Goal: Task Accomplishment & Management: Use online tool/utility

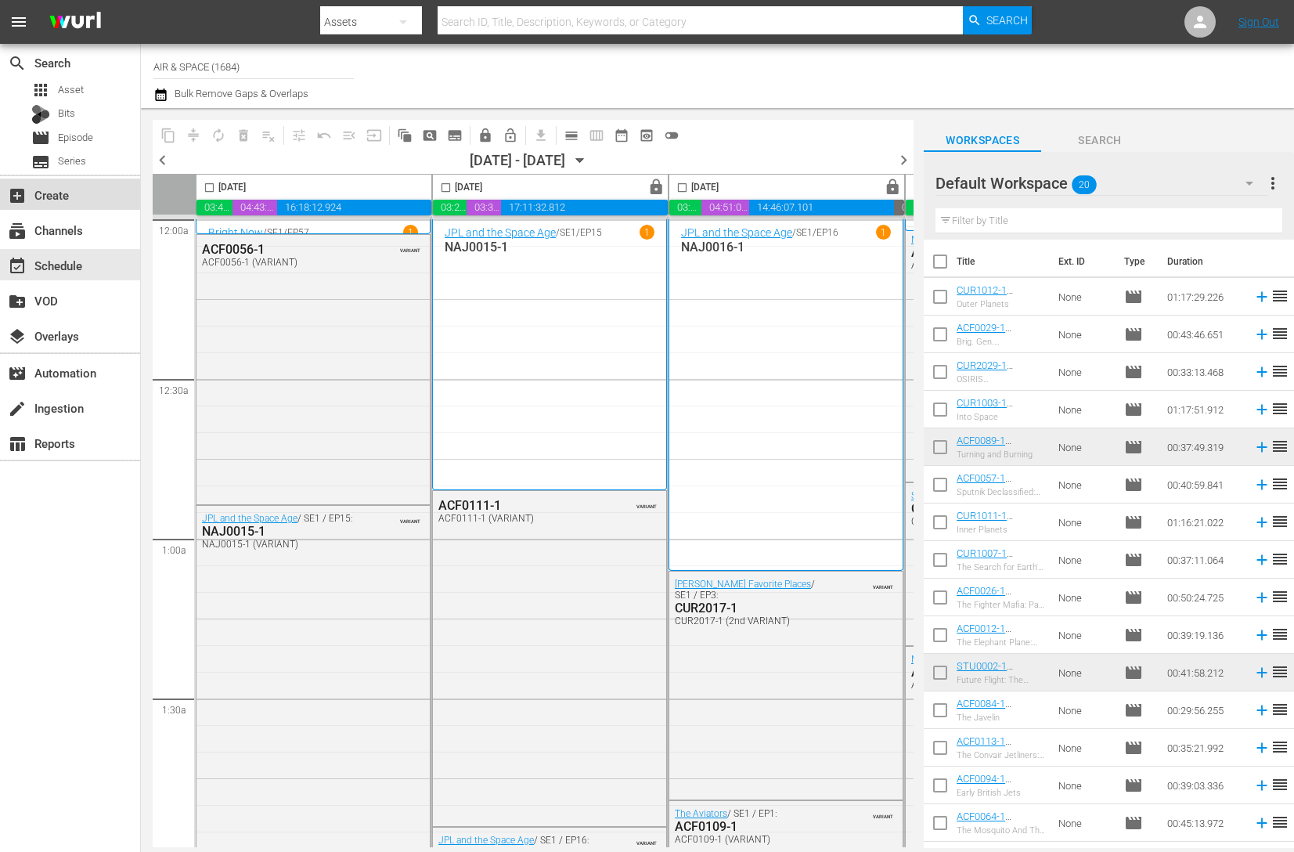
click at [47, 199] on div "add_box Create" at bounding box center [44, 193] width 88 height 14
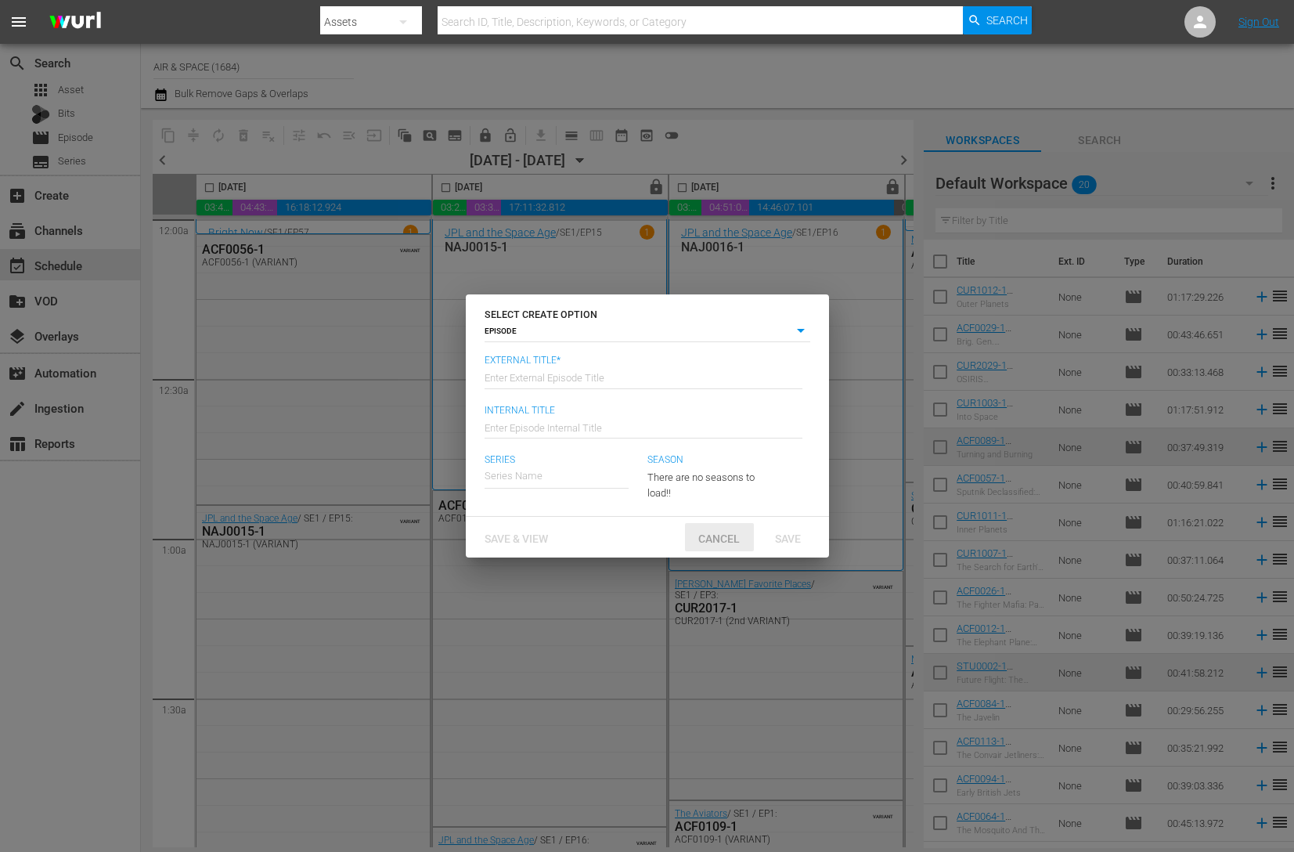
click at [707, 532] on span "Cancel" at bounding box center [719, 538] width 67 height 13
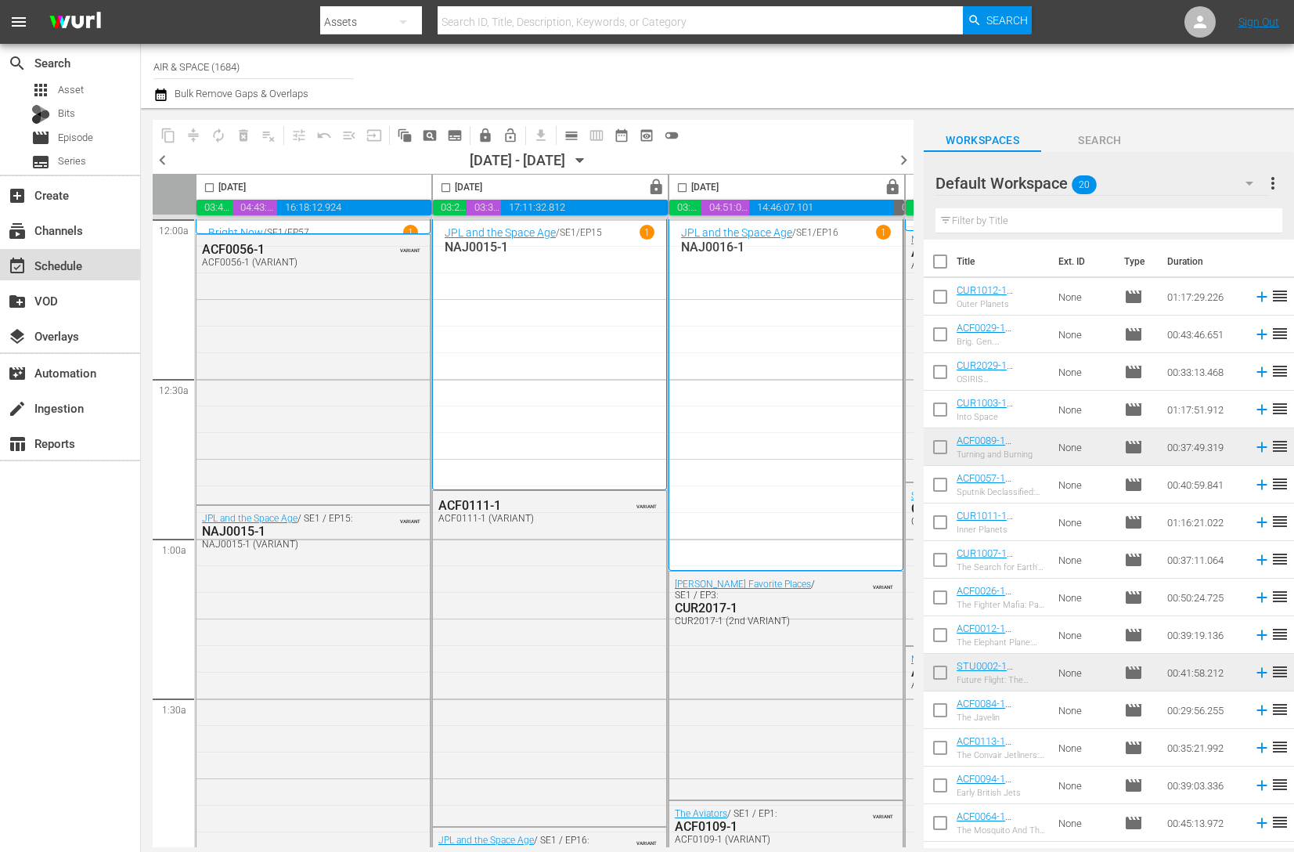
click at [58, 266] on div "event_available Schedule" at bounding box center [44, 263] width 88 height 14
click at [570, 137] on span "calendar_view_day_outlined" at bounding box center [572, 136] width 16 height 16
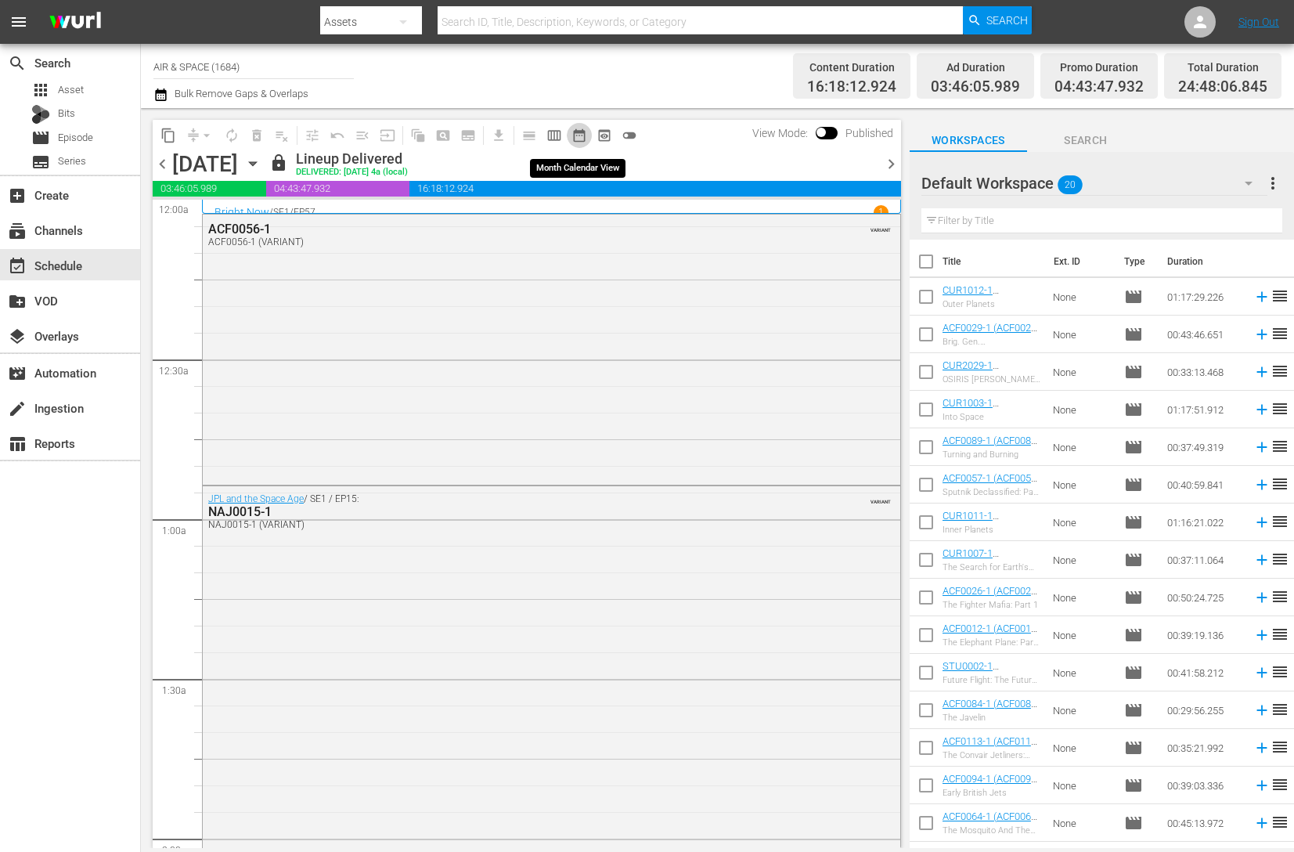
click at [580, 136] on span "date_range_outlined" at bounding box center [579, 136] width 16 height 16
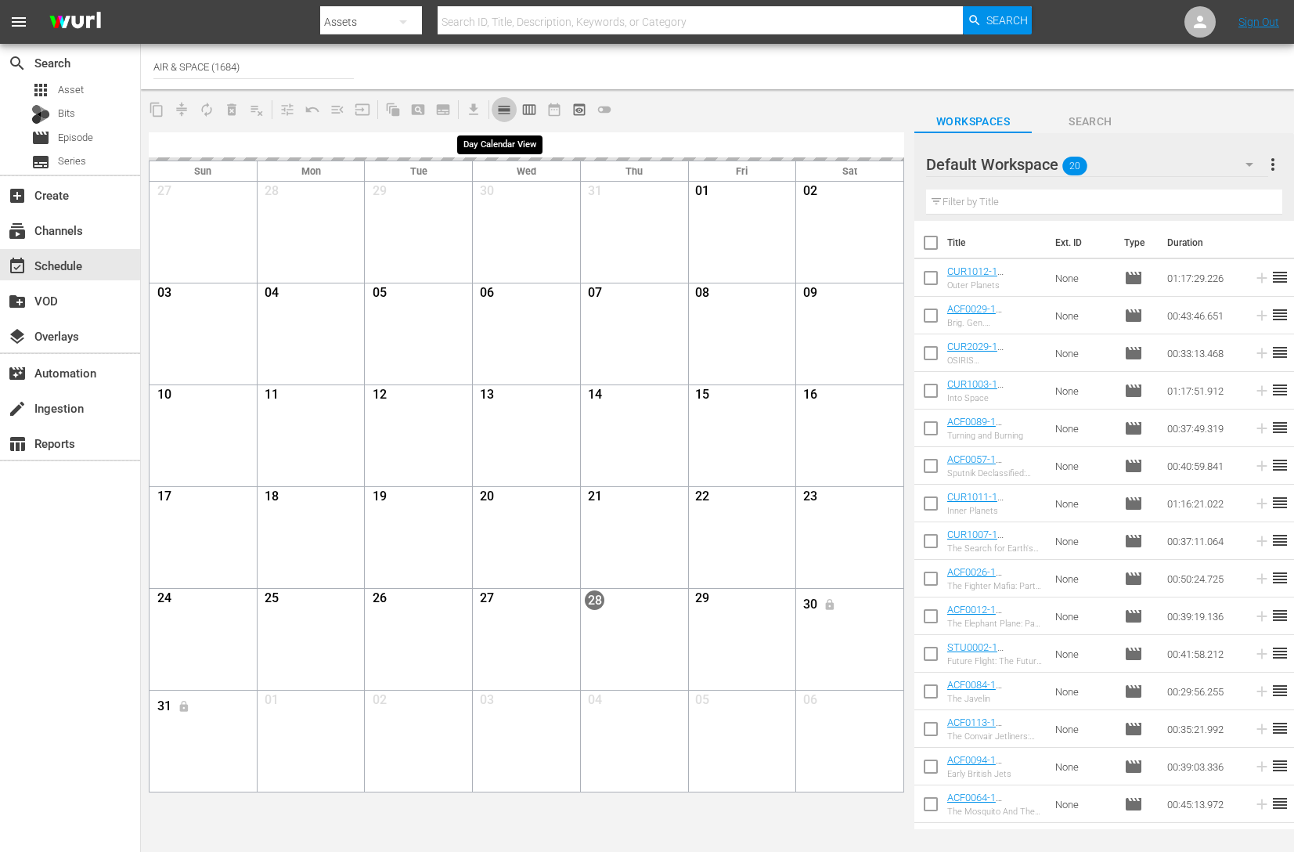
click at [506, 110] on span "calendar_view_day_outlined" at bounding box center [504, 110] width 16 height 16
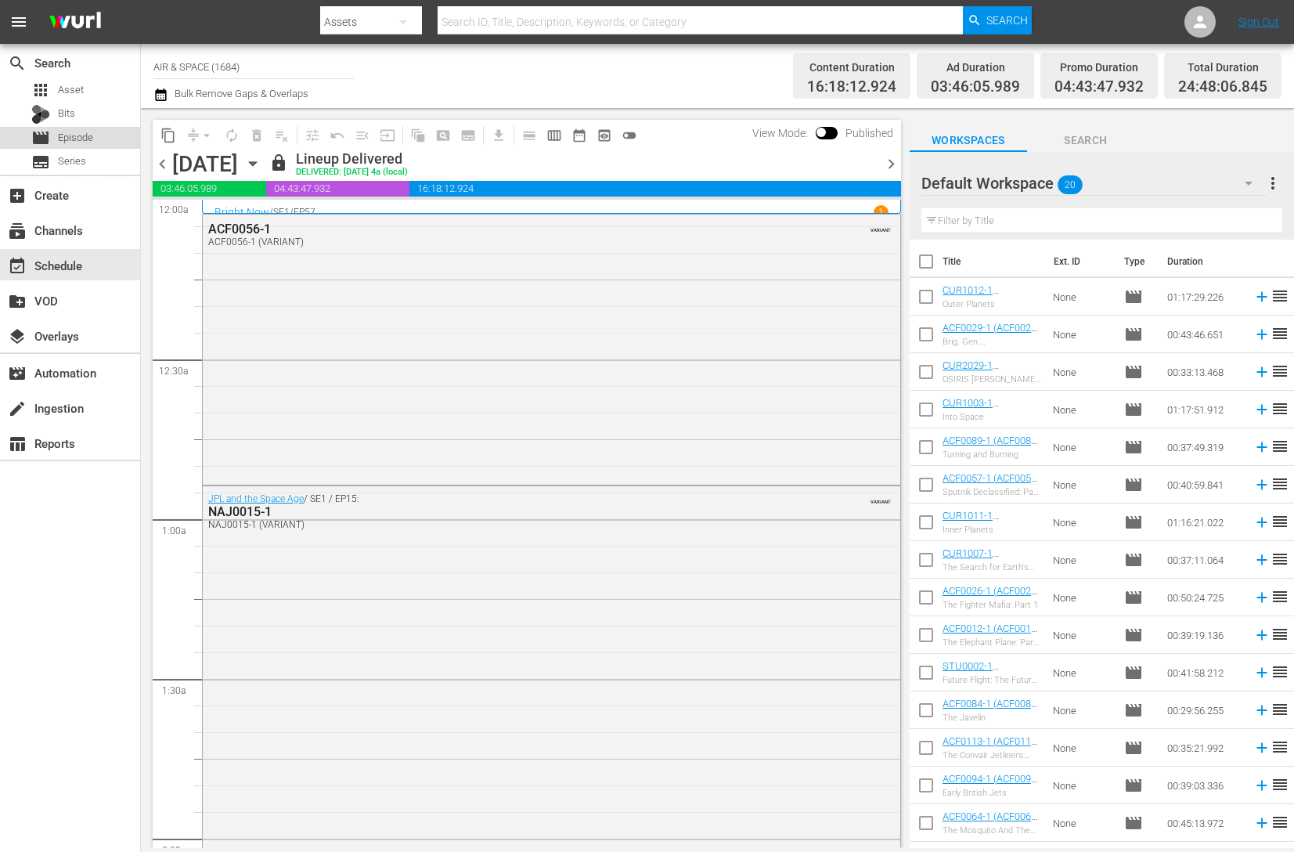
click at [83, 134] on span "Episode" at bounding box center [75, 138] width 35 height 16
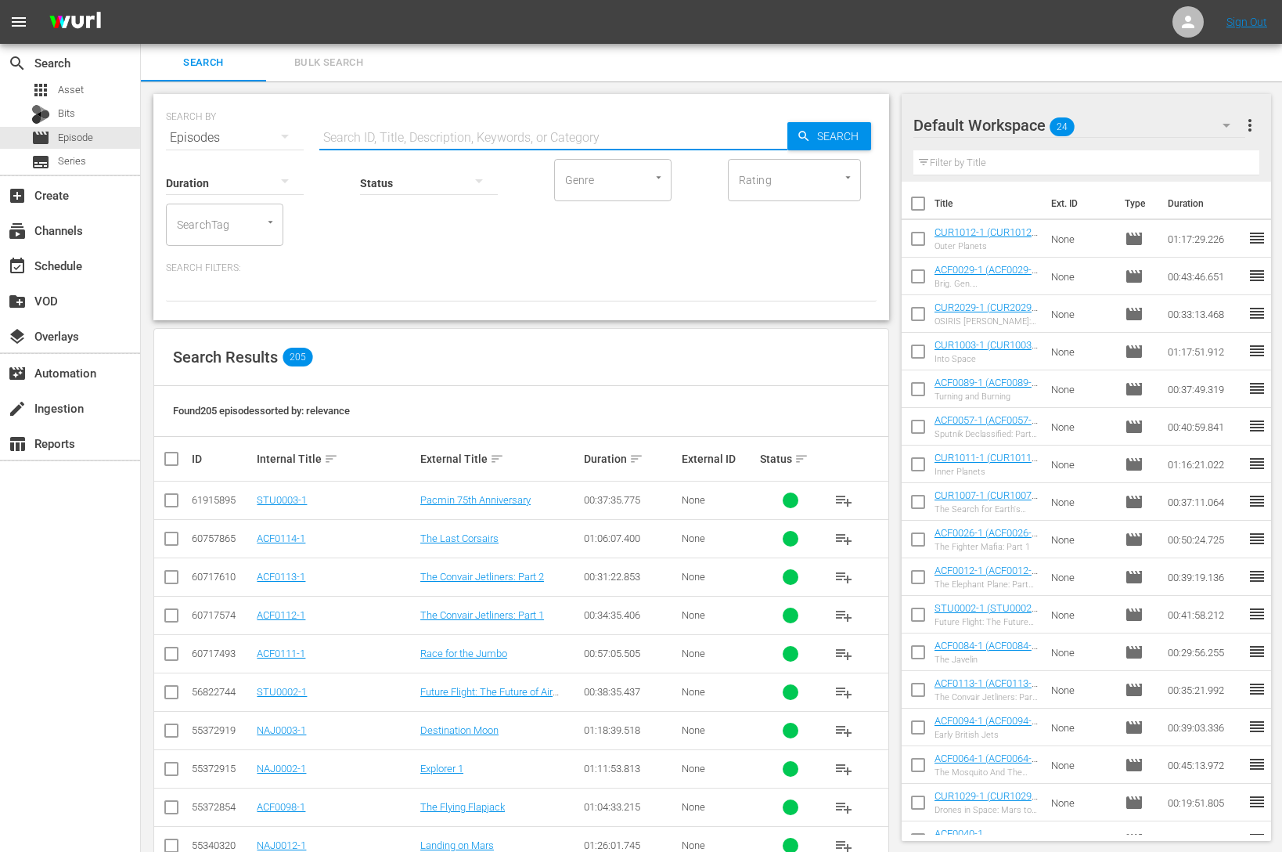
click at [349, 139] on input "text" at bounding box center [553, 138] width 468 height 38
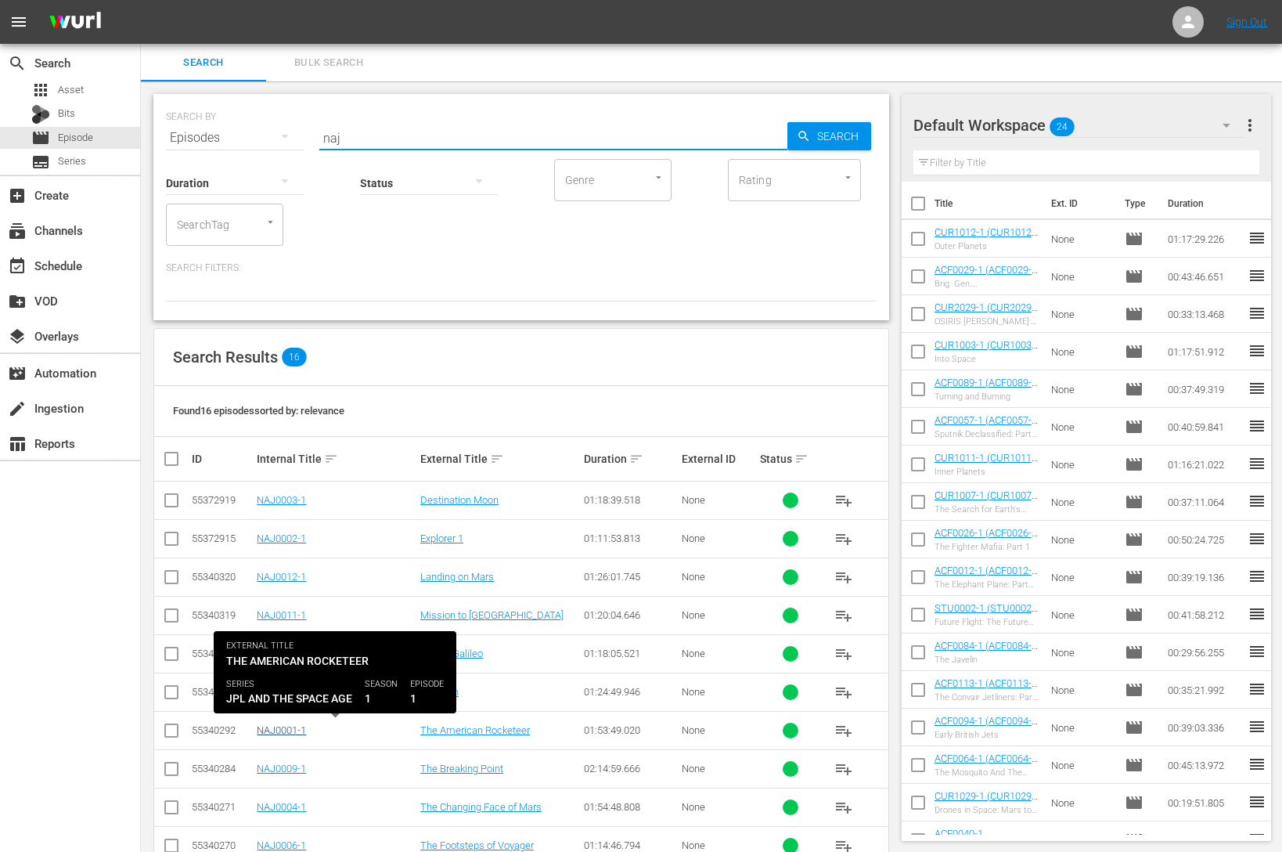
type input "naj"
click at [285, 731] on link "NAJ0001-1" at bounding box center [281, 730] width 49 height 12
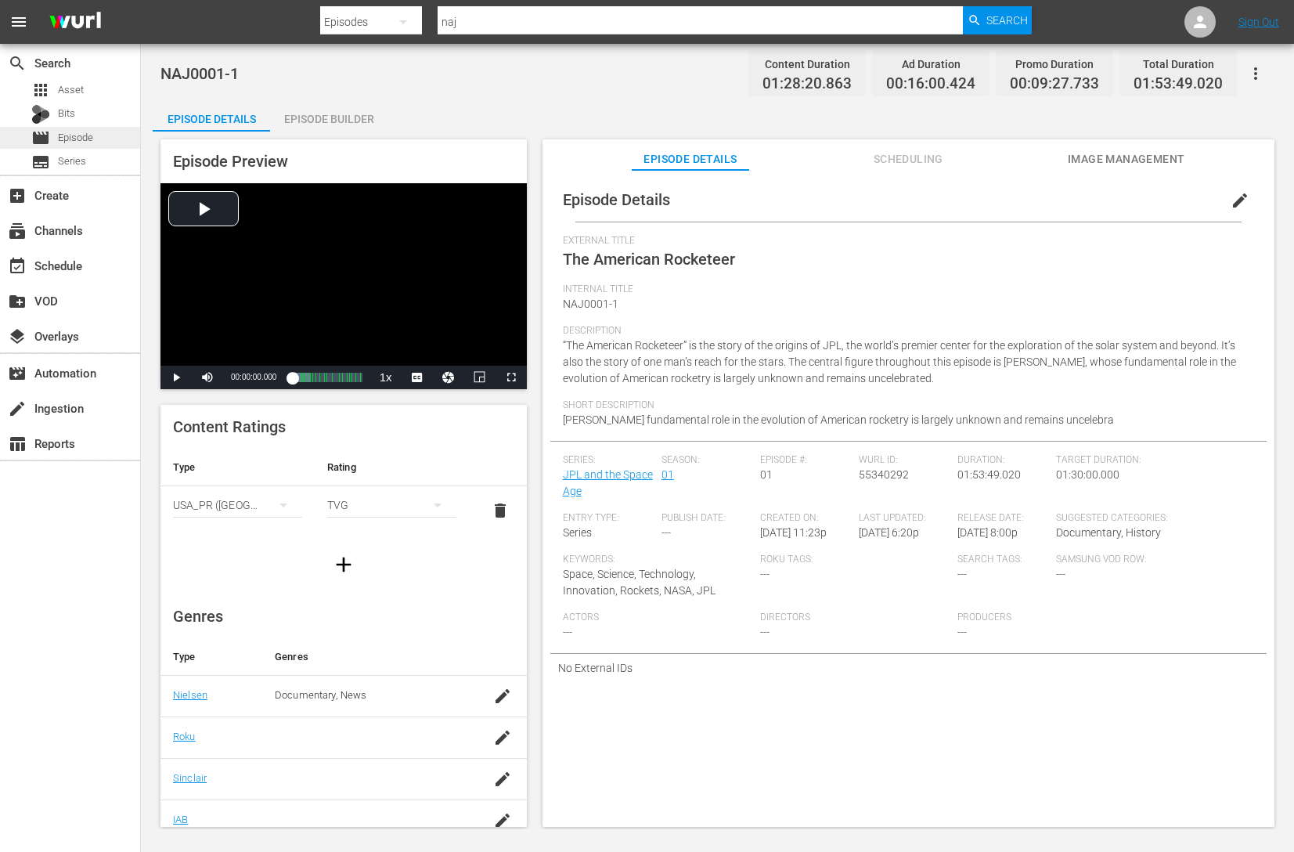
click at [81, 138] on span "Episode" at bounding box center [75, 138] width 35 height 16
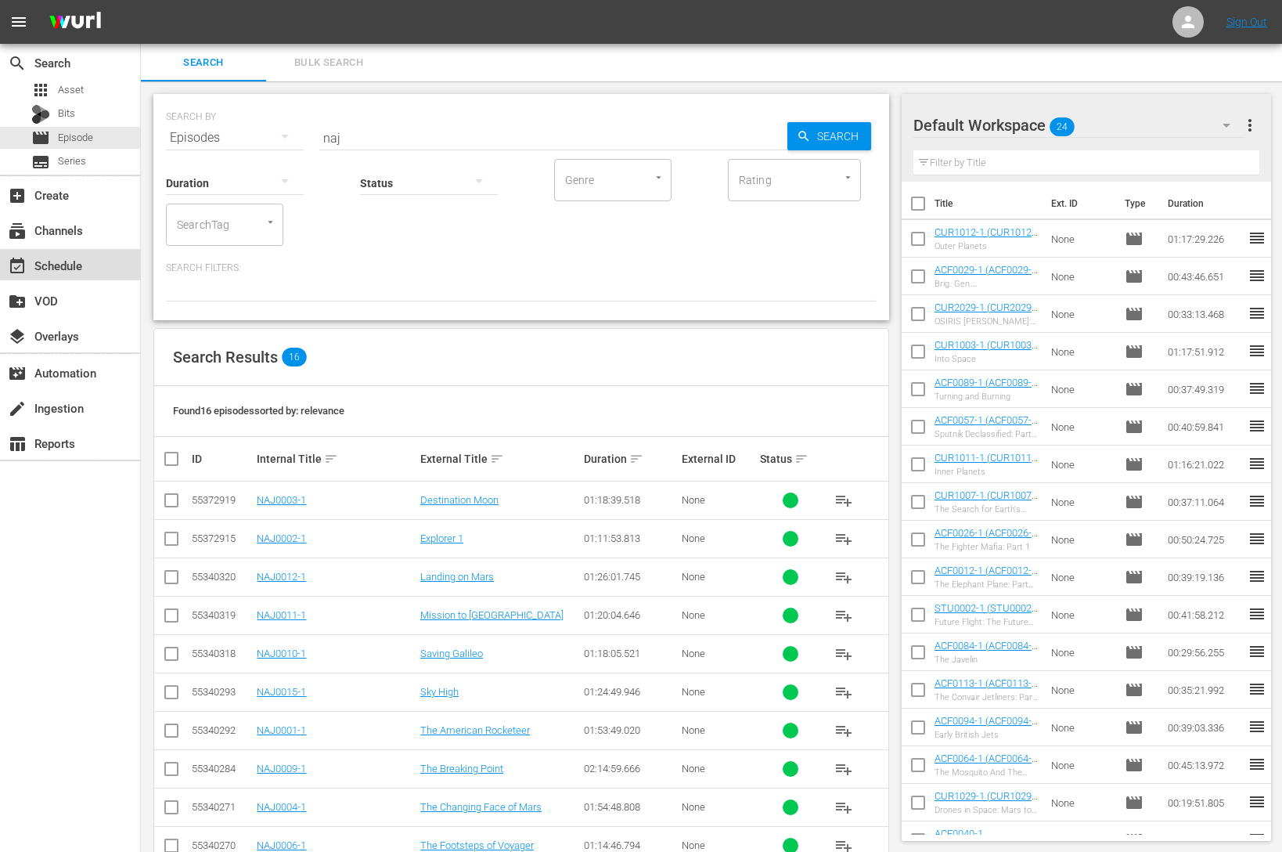
click at [49, 263] on div "event_available Schedule" at bounding box center [44, 263] width 88 height 14
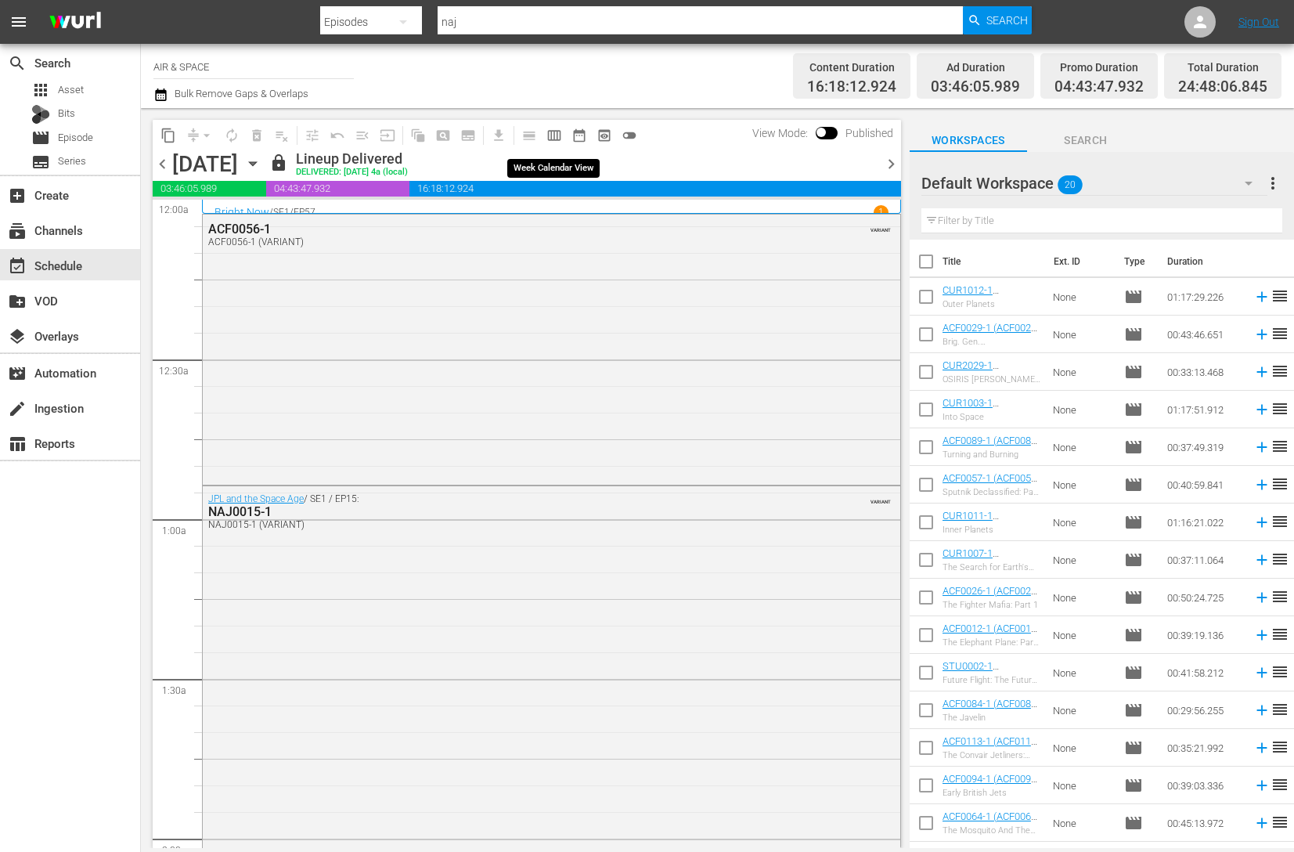
click at [557, 141] on span "calendar_view_week_outlined" at bounding box center [554, 136] width 16 height 16
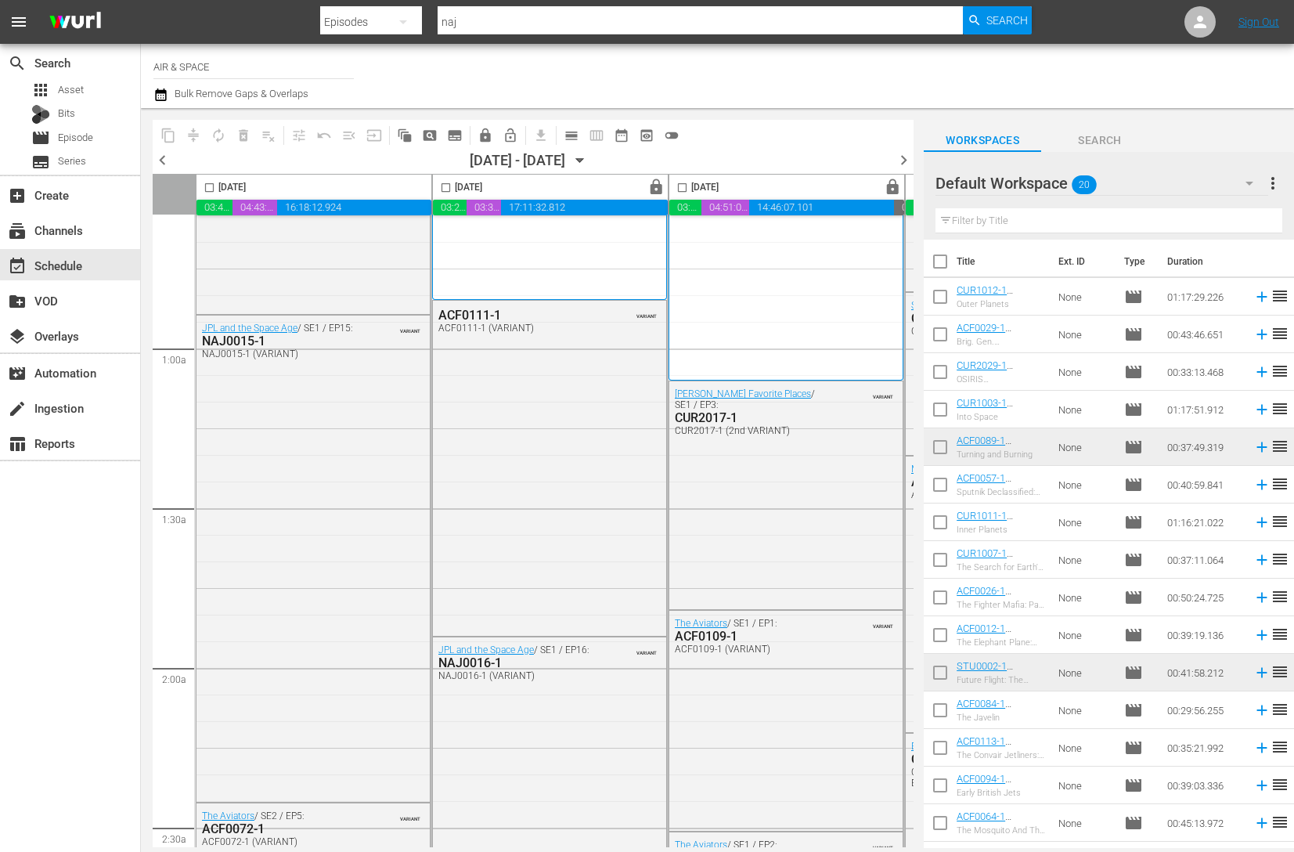
scroll to position [236, 0]
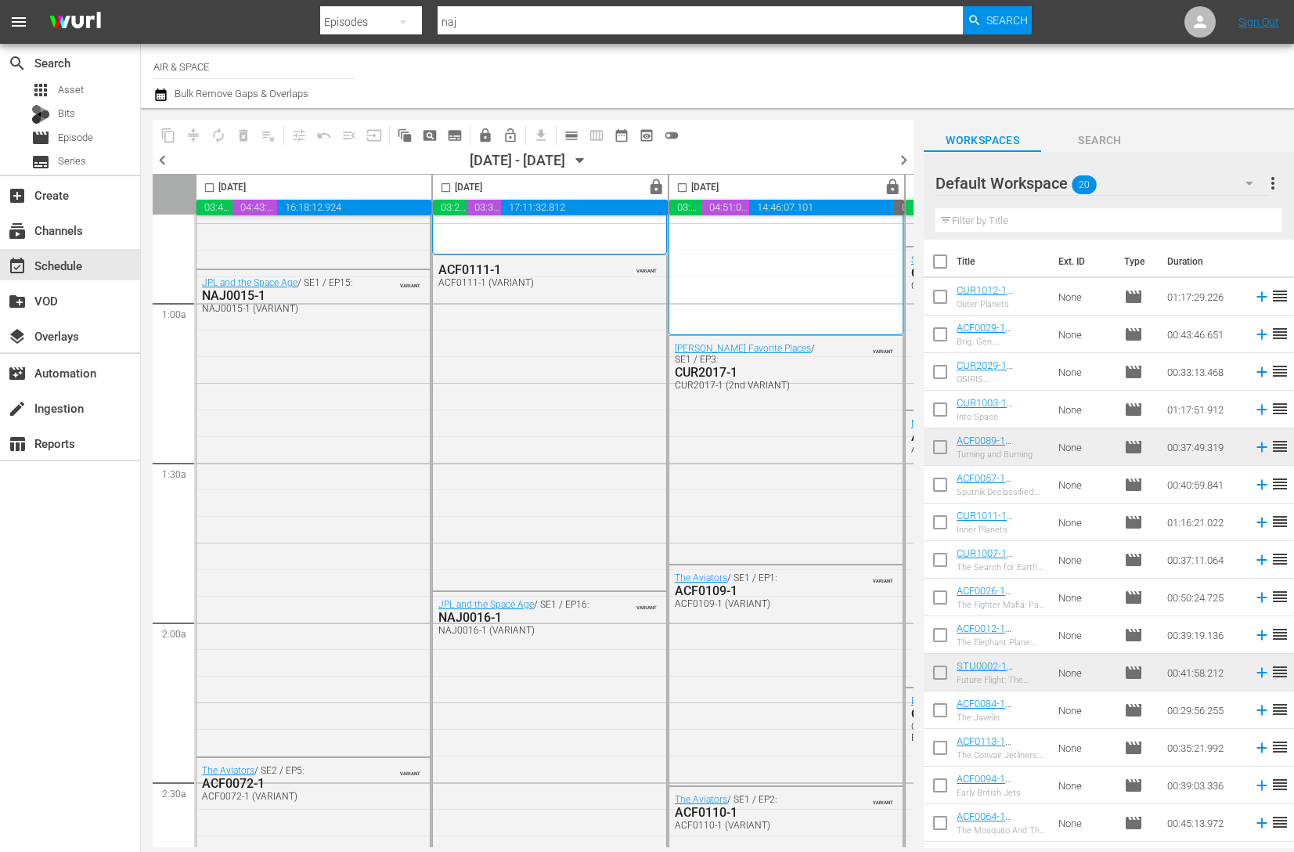
drag, startPoint x: 910, startPoint y: 254, endPoint x: 848, endPoint y: 265, distance: 62.8
click at [848, 265] on div "JPL and the Space Age / SE1 / EP16 1 NAJ0016-1" at bounding box center [786, 159] width 210 height 340
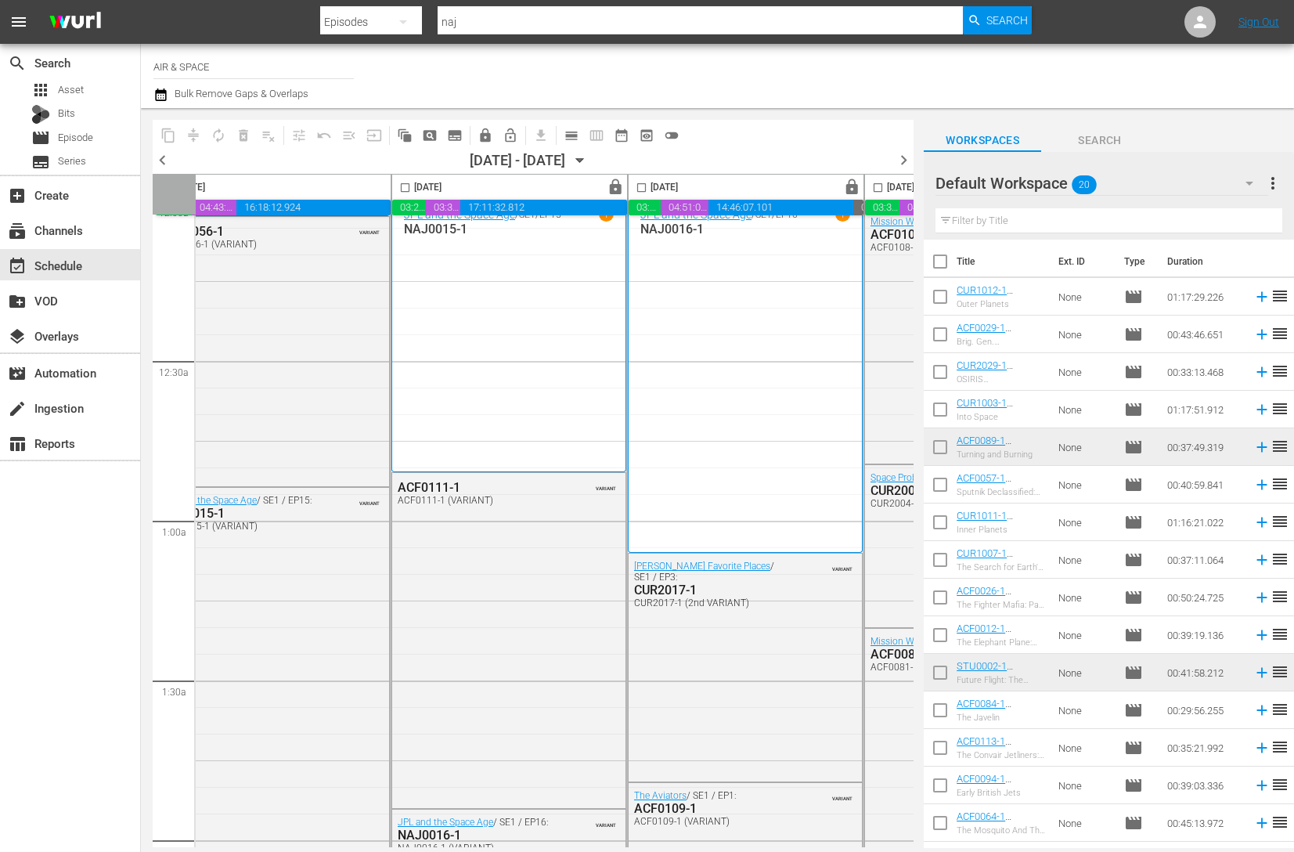
scroll to position [0, 41]
